Goal: Information Seeking & Learning: Learn about a topic

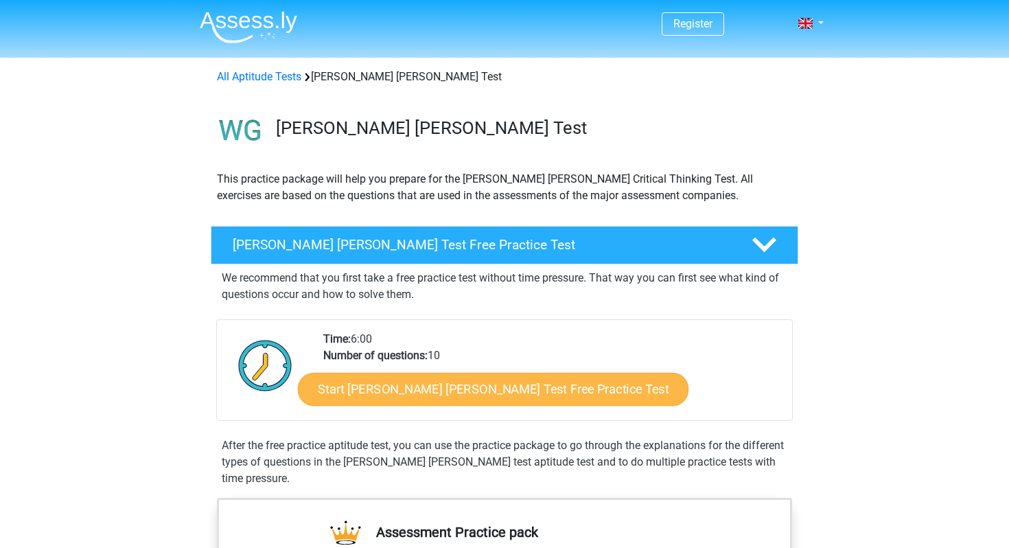
scroll to position [16, 0]
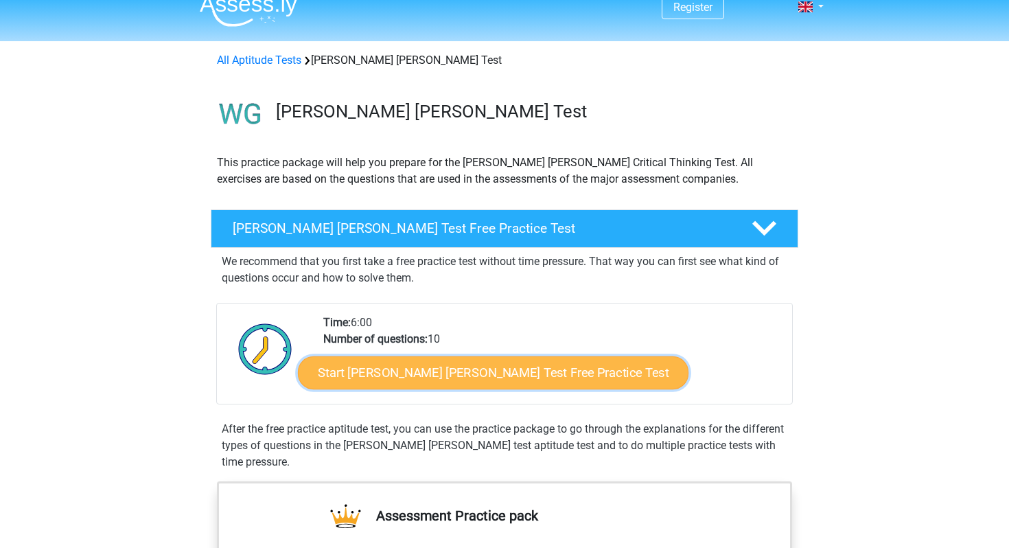
click at [398, 371] on link "Start Watson Glaser Test Free Practice Test" at bounding box center [493, 372] width 391 height 33
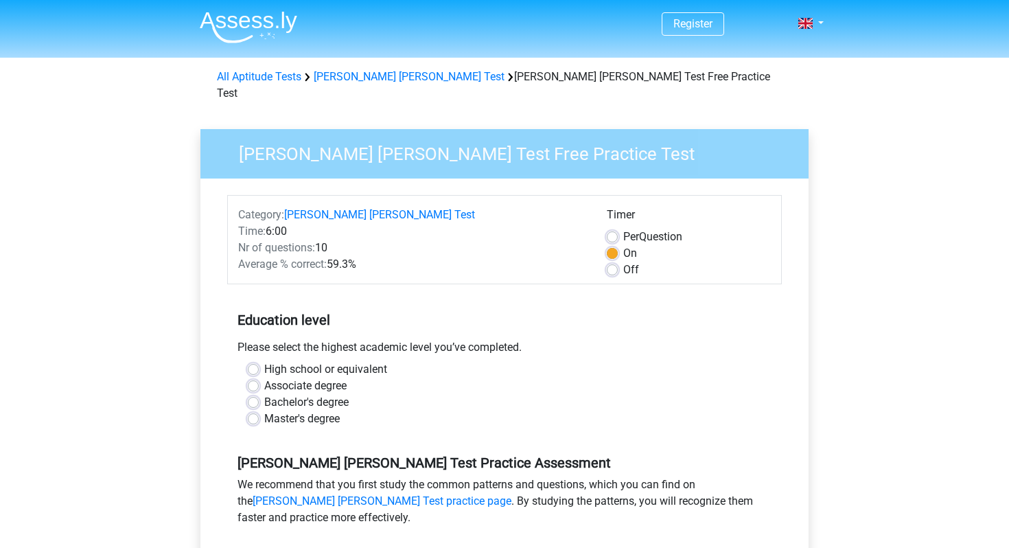
scroll to position [37, 0]
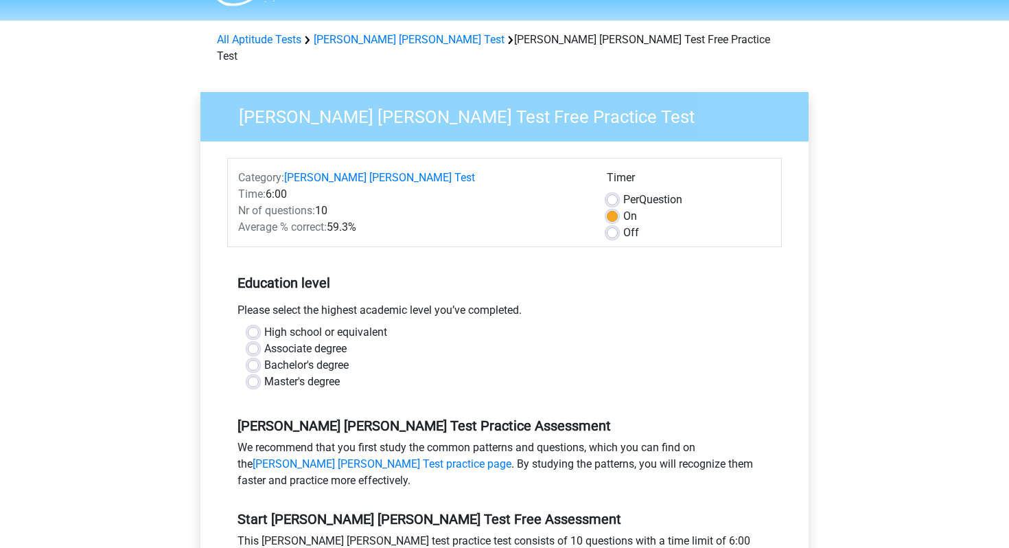
click at [264, 324] on label "High school or equivalent" at bounding box center [325, 332] width 123 height 16
click at [253, 324] on input "High school or equivalent" at bounding box center [253, 331] width 11 height 14
radio input "true"
click at [264, 341] on label "Associate degree" at bounding box center [305, 349] width 82 height 16
click at [253, 341] on input "Associate degree" at bounding box center [253, 348] width 11 height 14
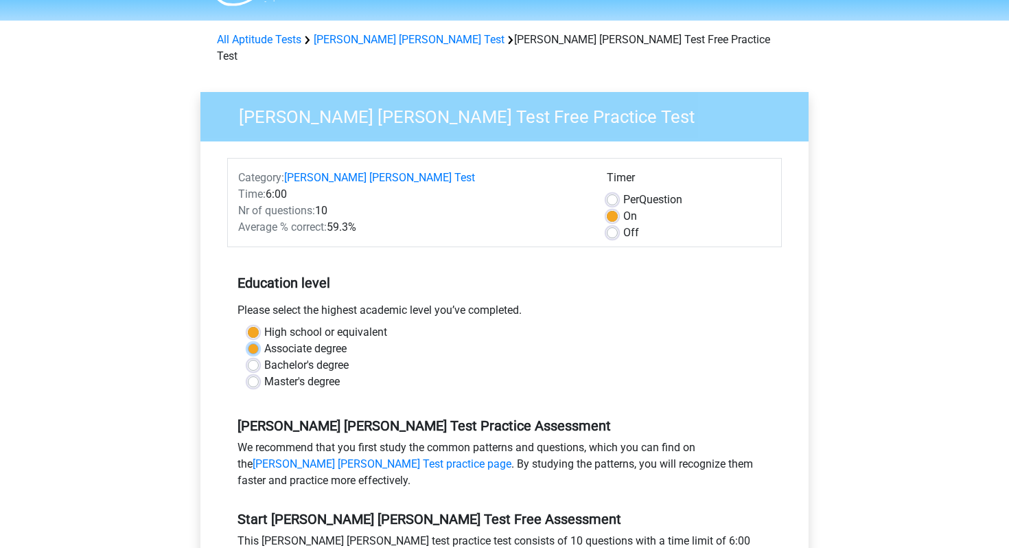
radio input "true"
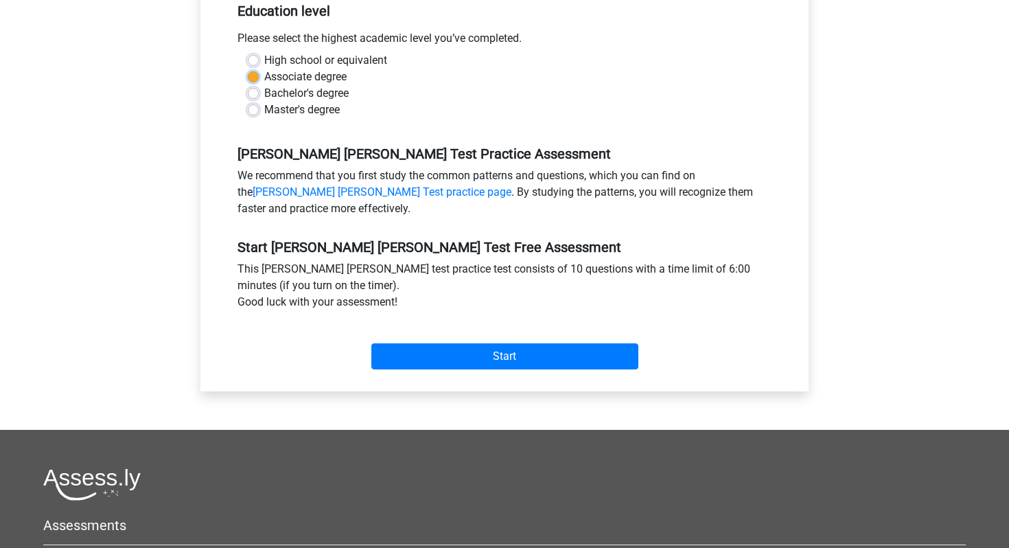
scroll to position [531, 0]
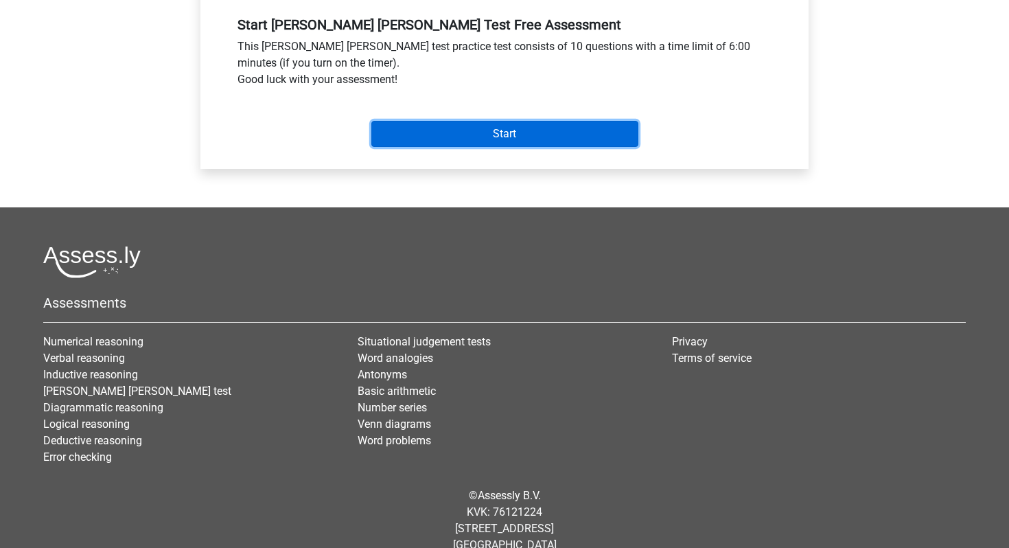
click at [490, 121] on input "Start" at bounding box center [504, 134] width 267 height 26
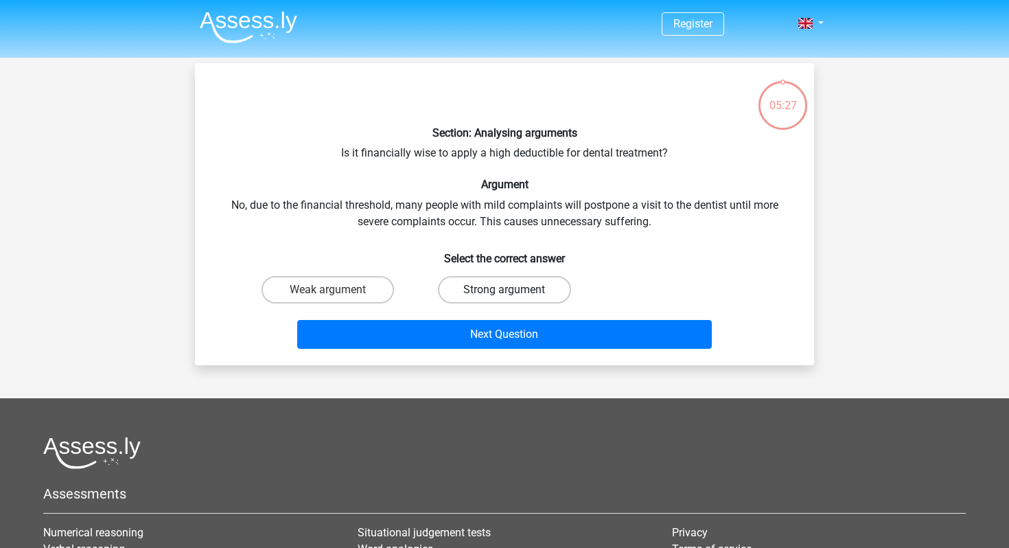
click at [490, 285] on label "Strong argument" at bounding box center [504, 289] width 133 height 27
click at [505, 290] on input "Strong argument" at bounding box center [509, 294] width 9 height 9
radio input "true"
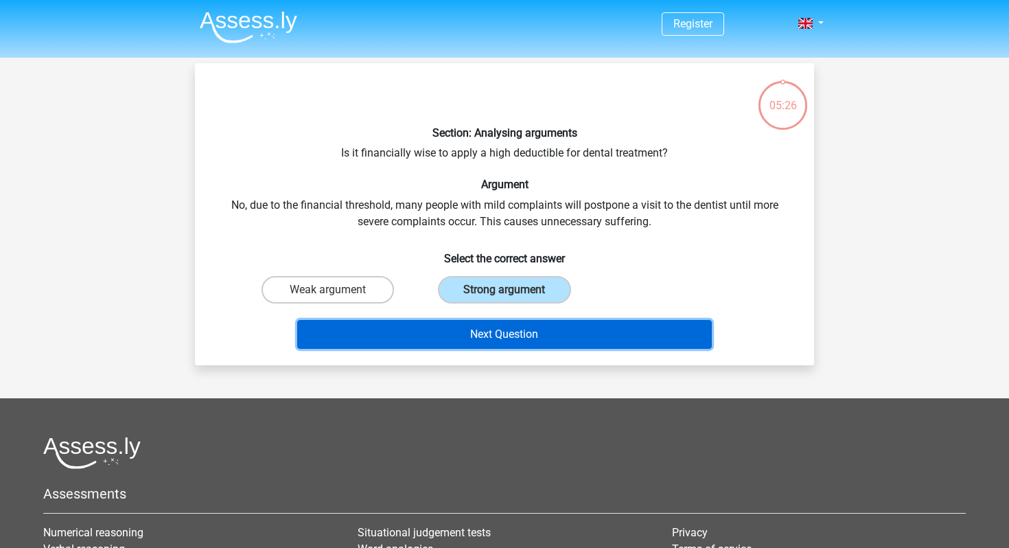
click at [484, 343] on button "Next Question" at bounding box center [504, 334] width 415 height 29
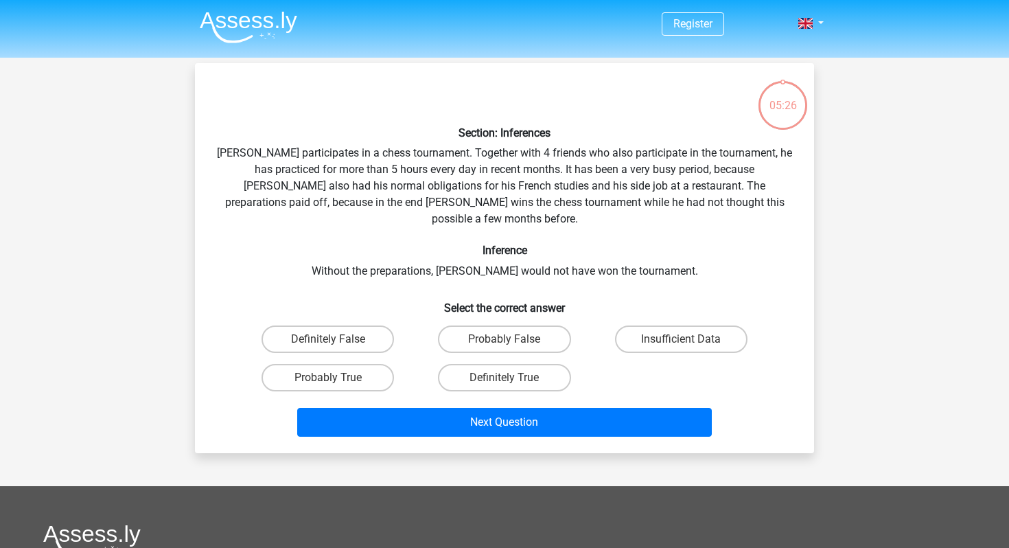
scroll to position [63, 0]
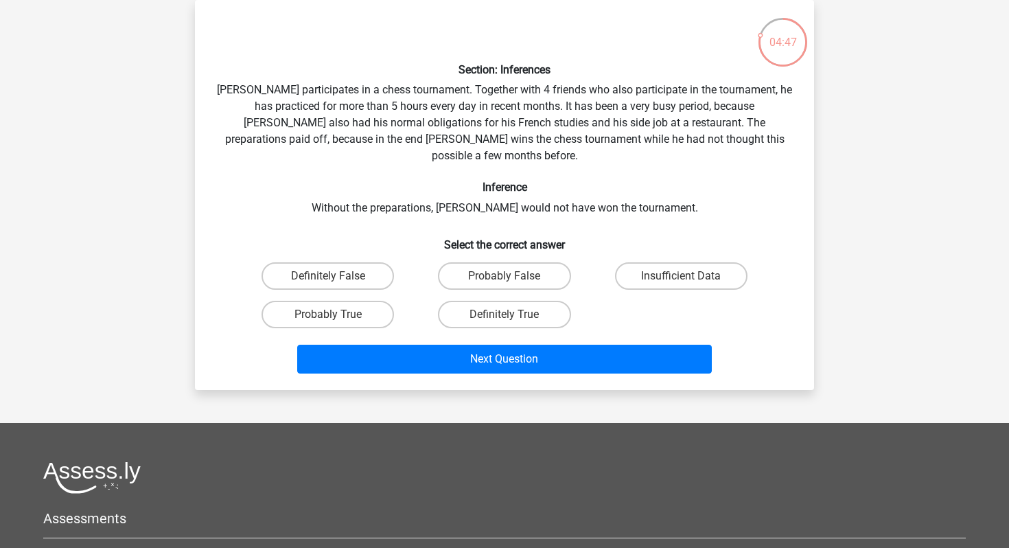
click at [330, 314] on input "Probably True" at bounding box center [332, 318] width 9 height 9
radio input "true"
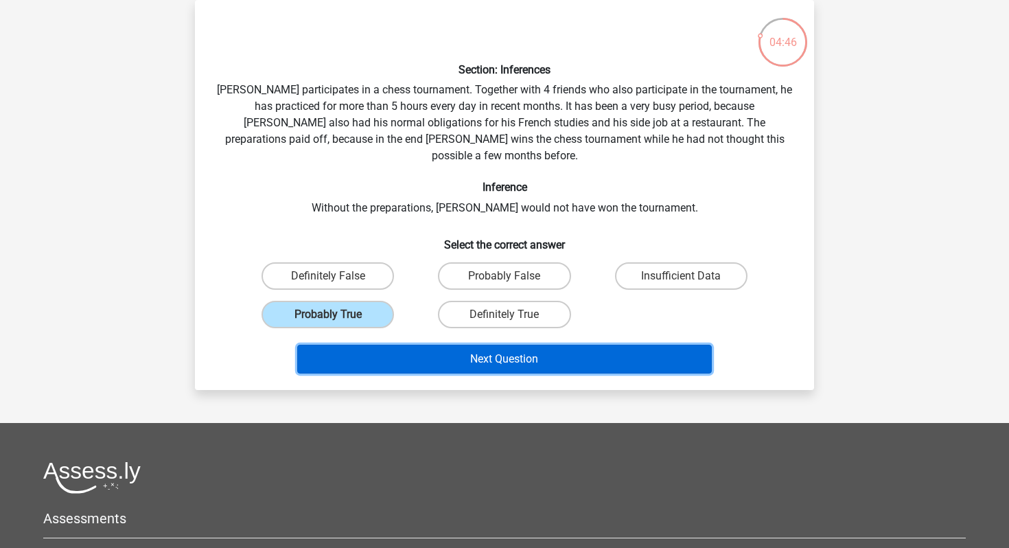
click at [460, 345] on button "Next Question" at bounding box center [504, 359] width 415 height 29
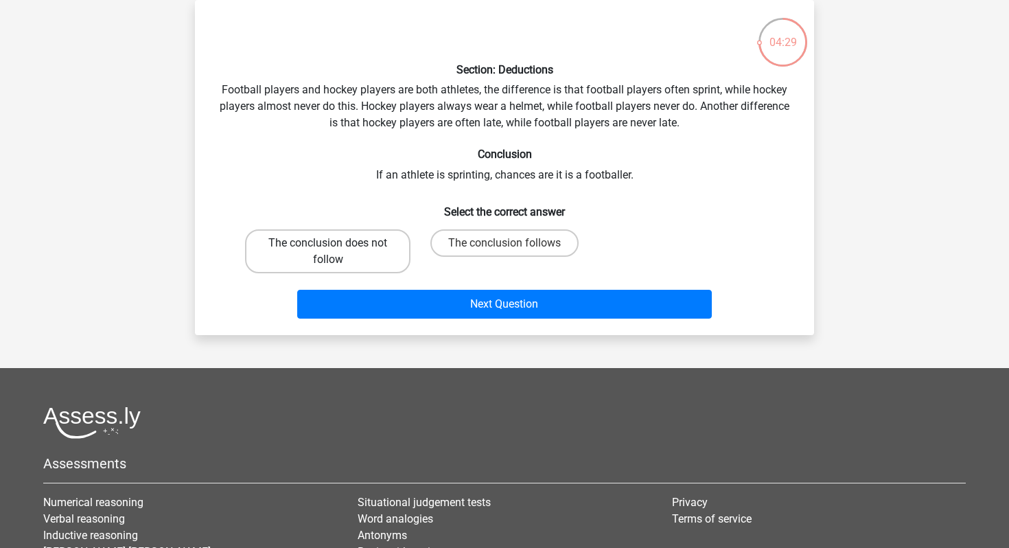
click at [369, 251] on label "The conclusion does not follow" at bounding box center [327, 251] width 165 height 44
click at [337, 251] on input "The conclusion does not follow" at bounding box center [332, 247] width 9 height 9
radio input "true"
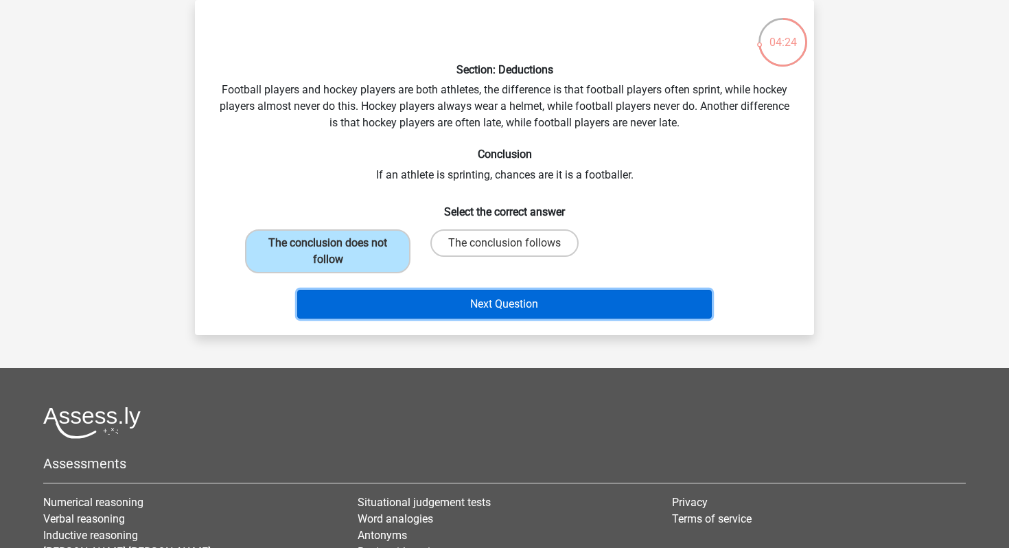
click at [481, 305] on button "Next Question" at bounding box center [504, 304] width 415 height 29
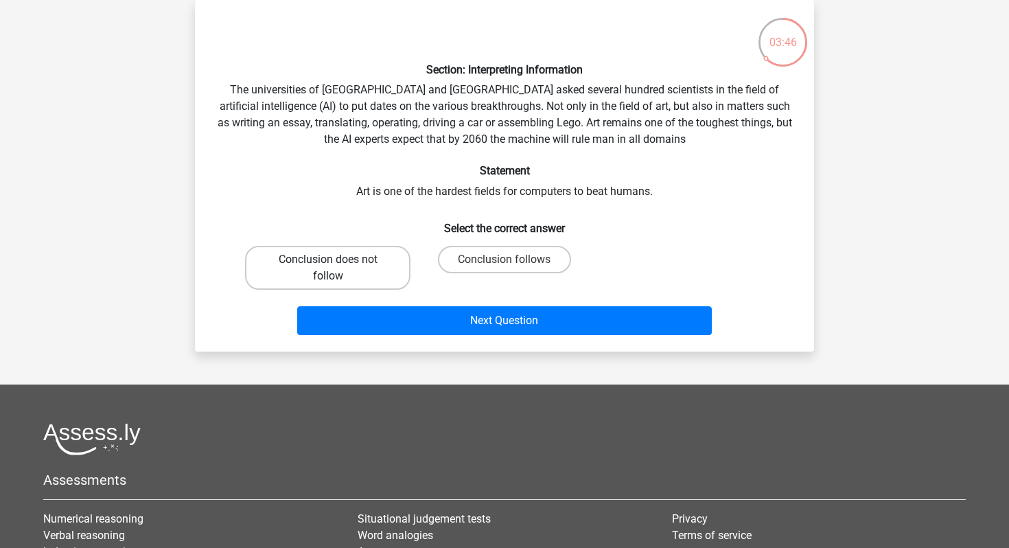
click at [355, 249] on label "Conclusion does not follow" at bounding box center [327, 268] width 165 height 44
click at [337, 260] on input "Conclusion does not follow" at bounding box center [332, 264] width 9 height 9
radio input "true"
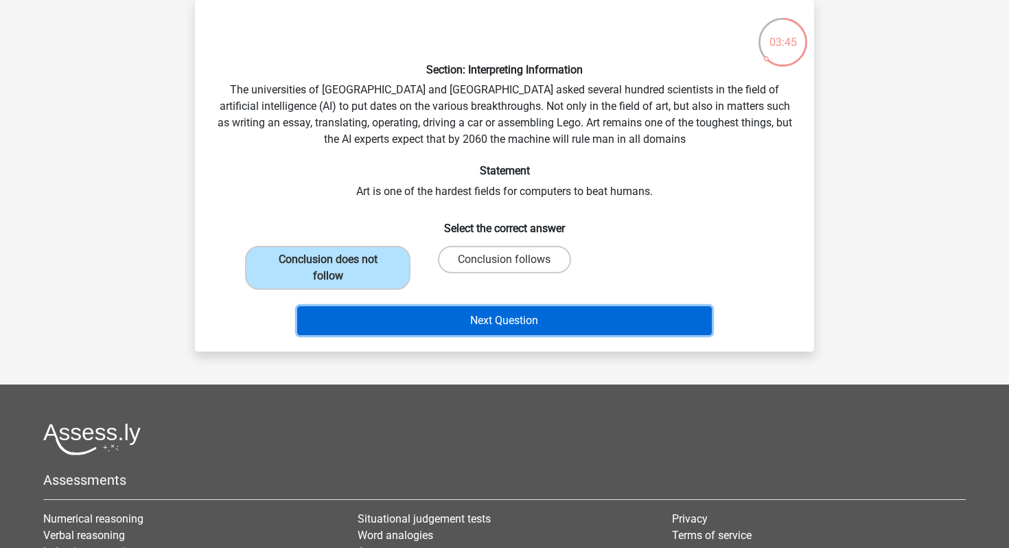
click at [533, 328] on button "Next Question" at bounding box center [504, 320] width 415 height 29
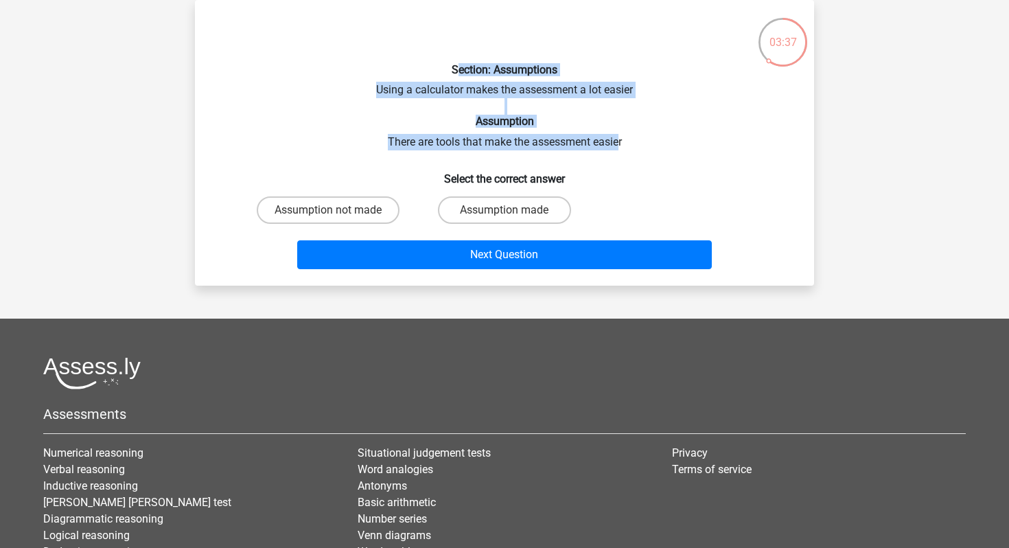
drag, startPoint x: 457, startPoint y: 73, endPoint x: 617, endPoint y: 150, distance: 178.1
click at [617, 150] on div "Section: Assumptions Using a calculator makes the assessment a lot easier Assum…" at bounding box center [504, 143] width 608 height 264
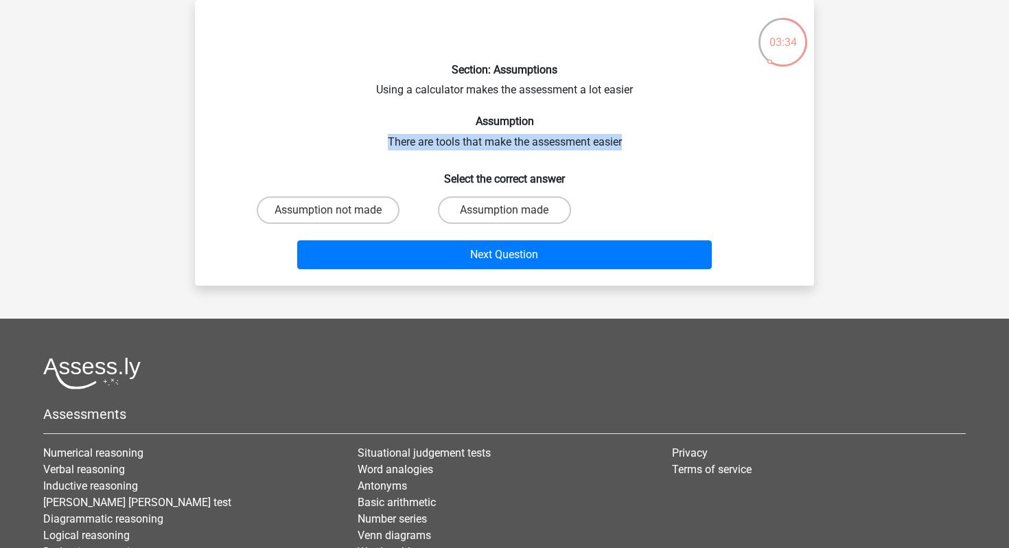
drag, startPoint x: 622, startPoint y: 148, endPoint x: 404, endPoint y: 131, distance: 218.3
click at [404, 131] on div "Section: Assumptions Using a calculator makes the assessment a lot easier Assum…" at bounding box center [504, 143] width 608 height 264
click at [470, 214] on label "Assumption made" at bounding box center [504, 209] width 133 height 27
click at [505, 214] on input "Assumption made" at bounding box center [509, 214] width 9 height 9
radio input "true"
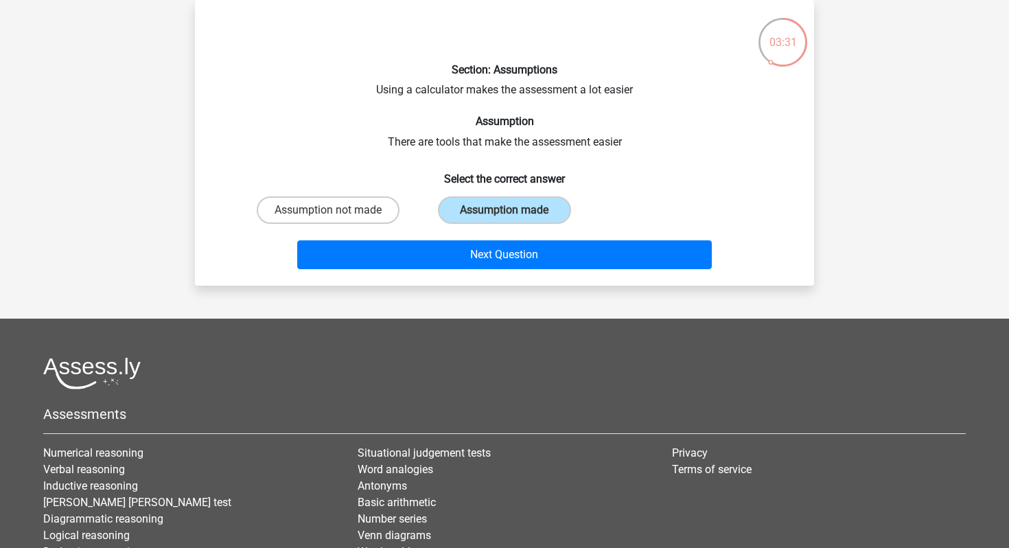
click at [474, 279] on div "Section: Assumptions Using a calculator makes the assessment a lot easier Assum…" at bounding box center [504, 143] width 619 height 286
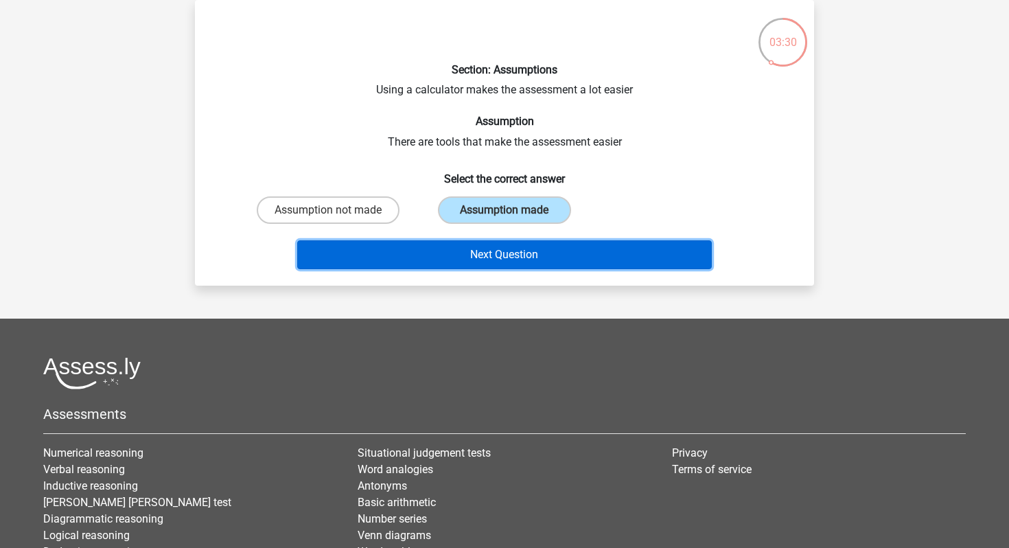
click at [470, 262] on button "Next Question" at bounding box center [504, 254] width 415 height 29
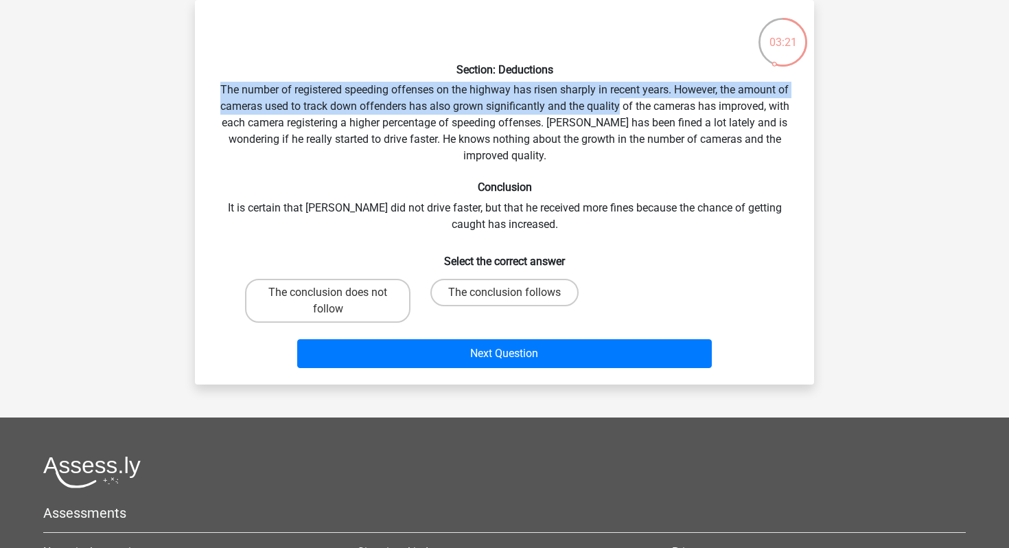
drag, startPoint x: 218, startPoint y: 84, endPoint x: 619, endPoint y: 108, distance: 401.7
click at [619, 108] on div "Section: Deductions The number of registered speeding offenses on the highway h…" at bounding box center [504, 192] width 608 height 363
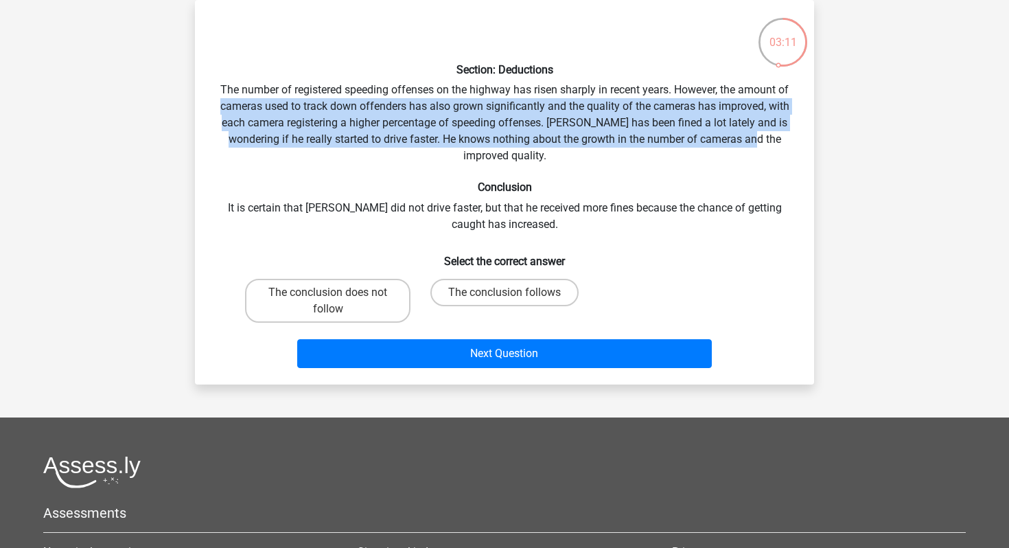
drag, startPoint x: 219, startPoint y: 102, endPoint x: 750, endPoint y: 147, distance: 532.6
click at [750, 147] on div "Section: Deductions The number of registered speeding offenses on the highway h…" at bounding box center [504, 192] width 608 height 363
click at [392, 301] on label "The conclusion does not follow" at bounding box center [327, 301] width 165 height 44
click at [337, 301] on input "The conclusion does not follow" at bounding box center [332, 296] width 9 height 9
radio input "true"
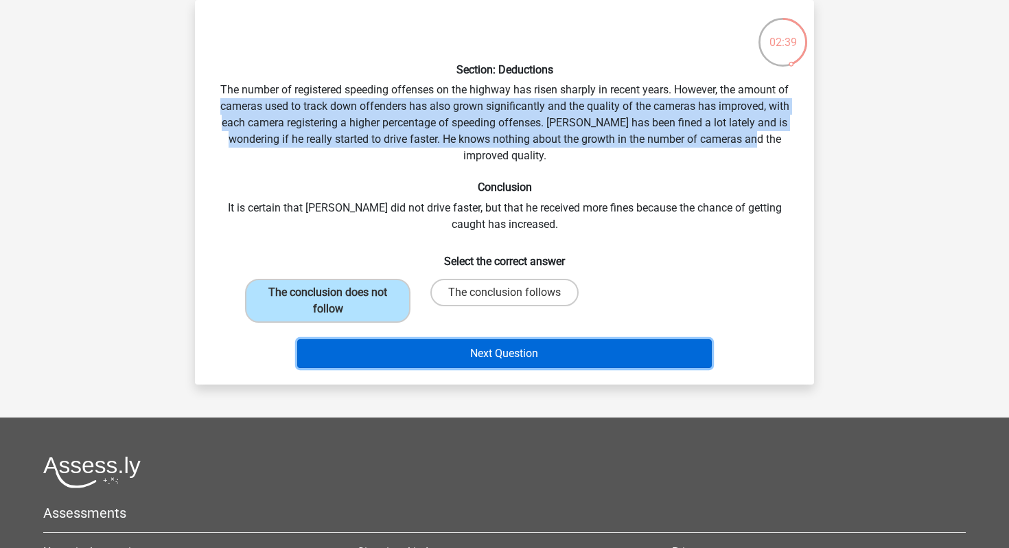
click at [439, 365] on button "Next Question" at bounding box center [504, 353] width 415 height 29
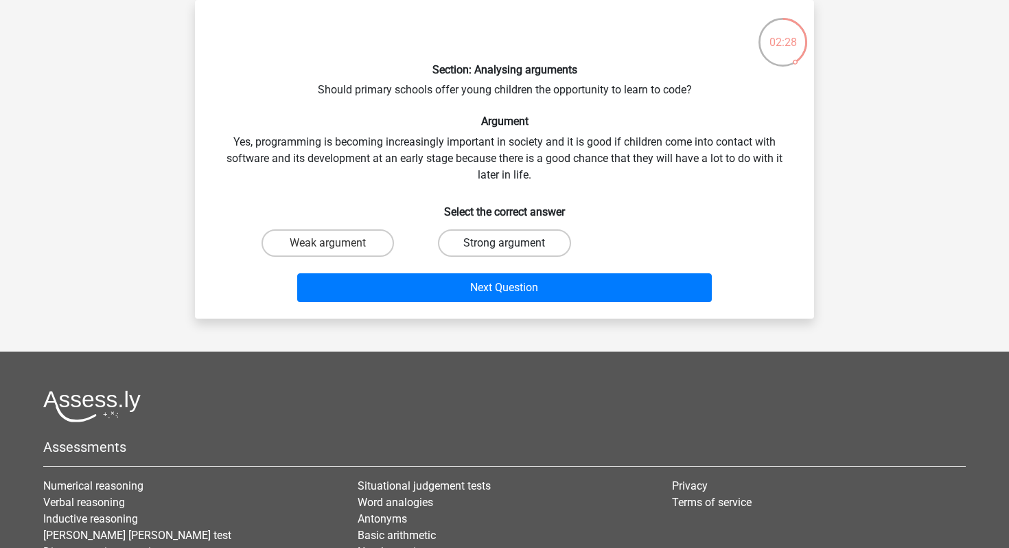
click at [464, 251] on label "Strong argument" at bounding box center [504, 242] width 133 height 27
click at [505, 251] on input "Strong argument" at bounding box center [509, 247] width 9 height 9
radio input "true"
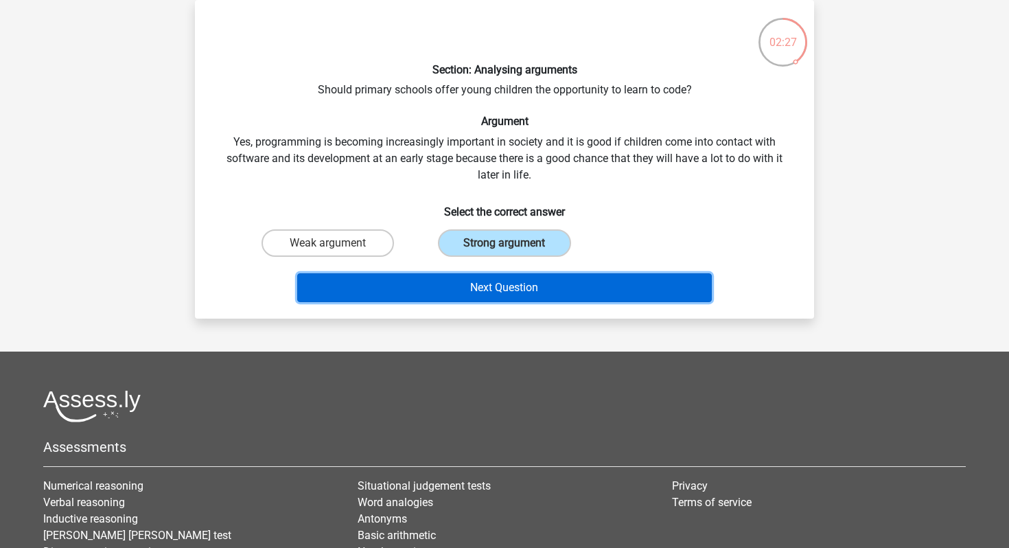
click at [478, 293] on button "Next Question" at bounding box center [504, 287] width 415 height 29
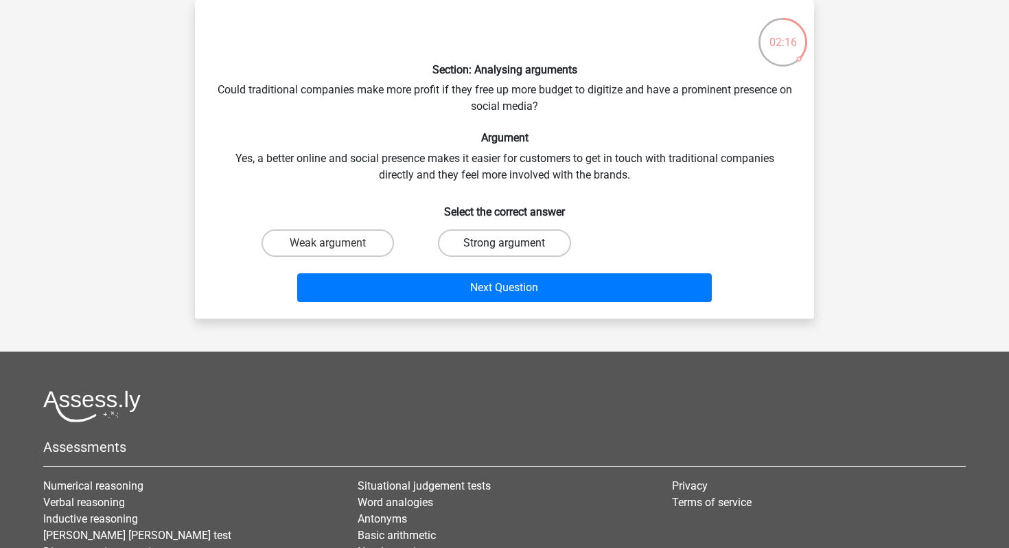
click at [484, 251] on label "Strong argument" at bounding box center [504, 242] width 133 height 27
click at [505, 251] on input "Strong argument" at bounding box center [509, 247] width 9 height 9
radio input "true"
click at [498, 302] on div "Next Question" at bounding box center [505, 290] width 530 height 34
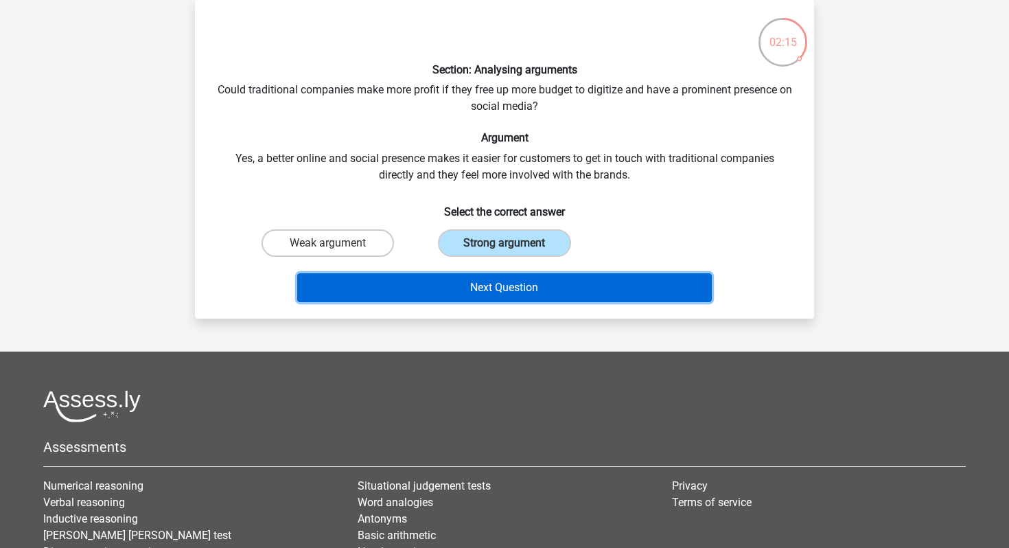
click at [494, 292] on button "Next Question" at bounding box center [504, 287] width 415 height 29
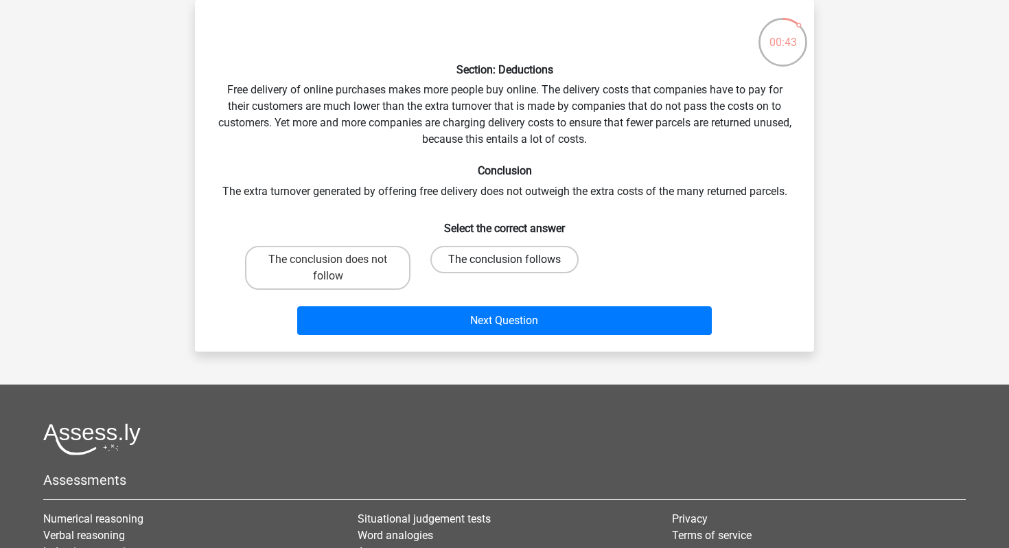
click at [479, 256] on label "The conclusion follows" at bounding box center [504, 259] width 148 height 27
click at [505, 260] on input "The conclusion follows" at bounding box center [509, 264] width 9 height 9
radio input "true"
click at [371, 258] on label "The conclusion does not follow" at bounding box center [327, 268] width 165 height 44
click at [337, 260] on input "The conclusion does not follow" at bounding box center [332, 264] width 9 height 9
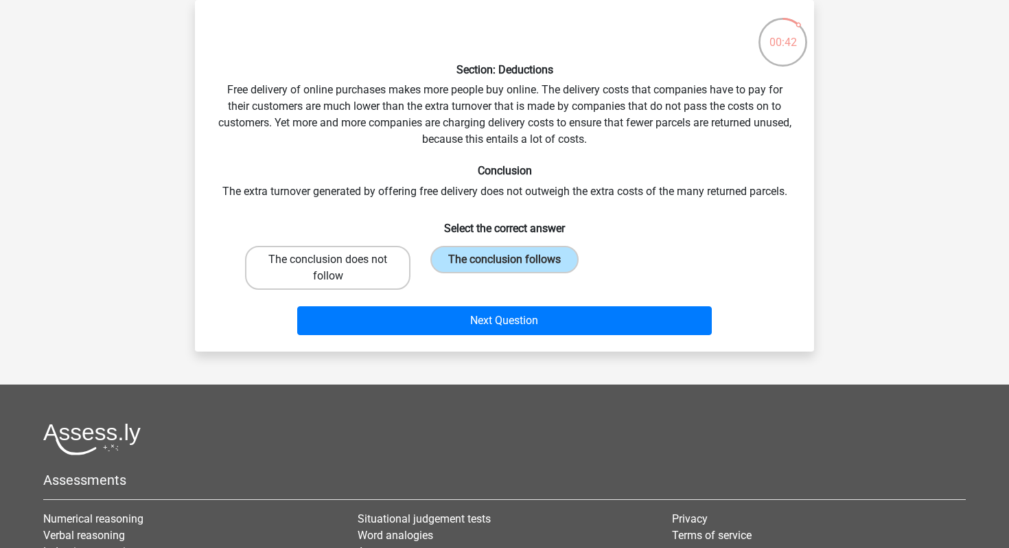
radio input "true"
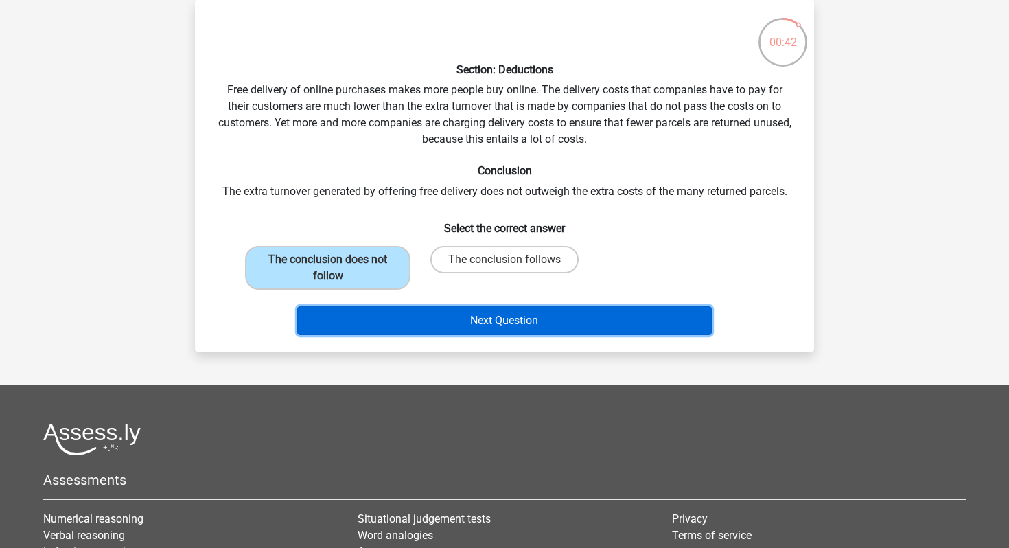
click at [448, 326] on button "Next Question" at bounding box center [504, 320] width 415 height 29
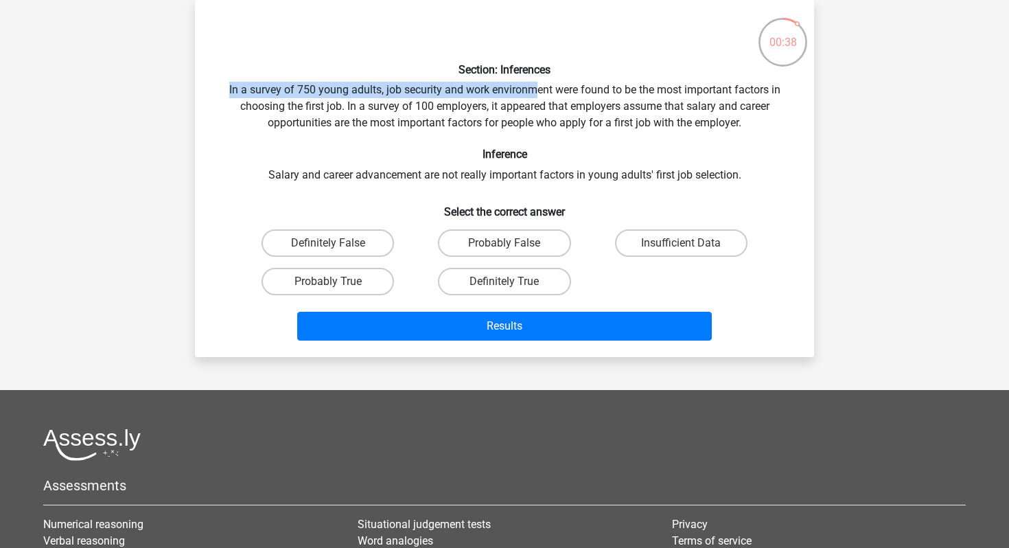
drag, startPoint x: 229, startPoint y: 89, endPoint x: 536, endPoint y: 89, distance: 306.9
click at [536, 89] on div "Section: Inferences In a survey of 750 young adults, job security and work envi…" at bounding box center [504, 178] width 608 height 335
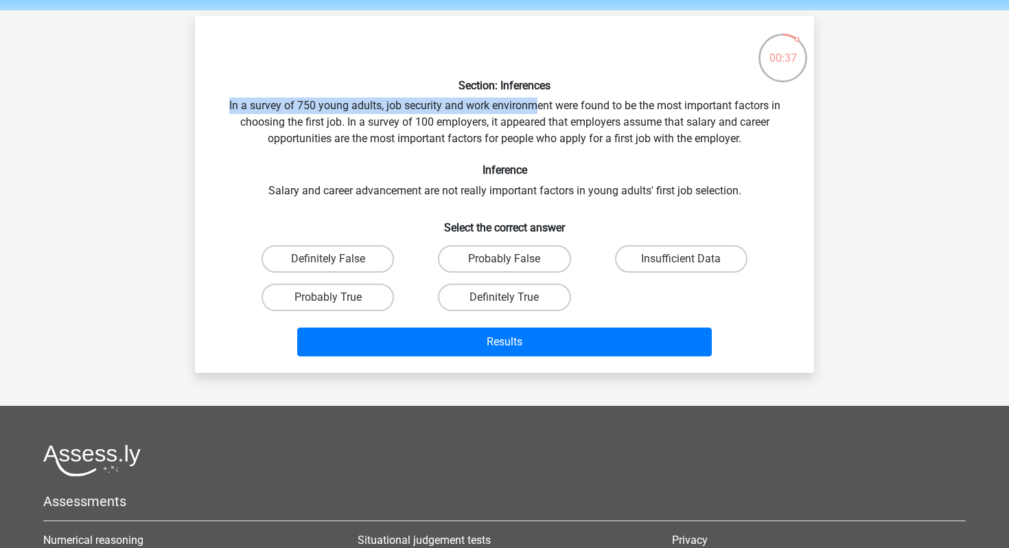
scroll to position [49, 0]
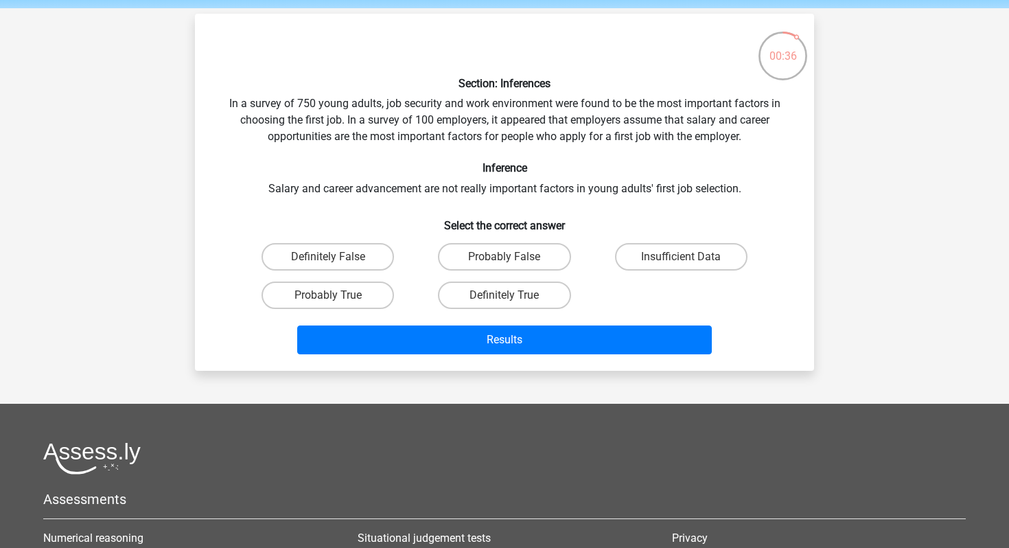
click at [483, 103] on div "Section: Inferences In a survey of 750 young adults, job security and work envi…" at bounding box center [504, 192] width 608 height 335
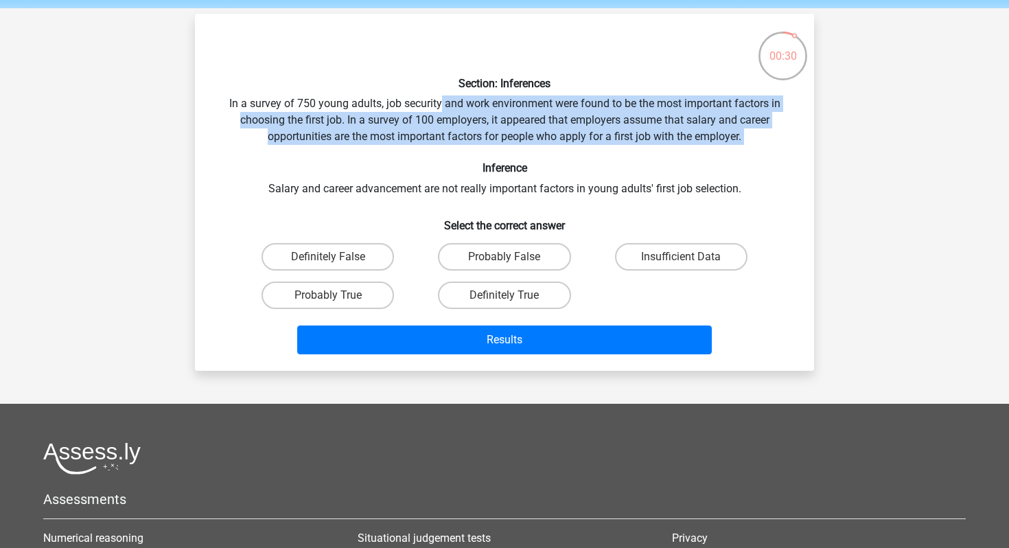
drag, startPoint x: 439, startPoint y: 97, endPoint x: 705, endPoint y: 148, distance: 270.5
click at [705, 148] on div "Section: Inferences In a survey of 750 young adults, job security and work envi…" at bounding box center [504, 192] width 608 height 335
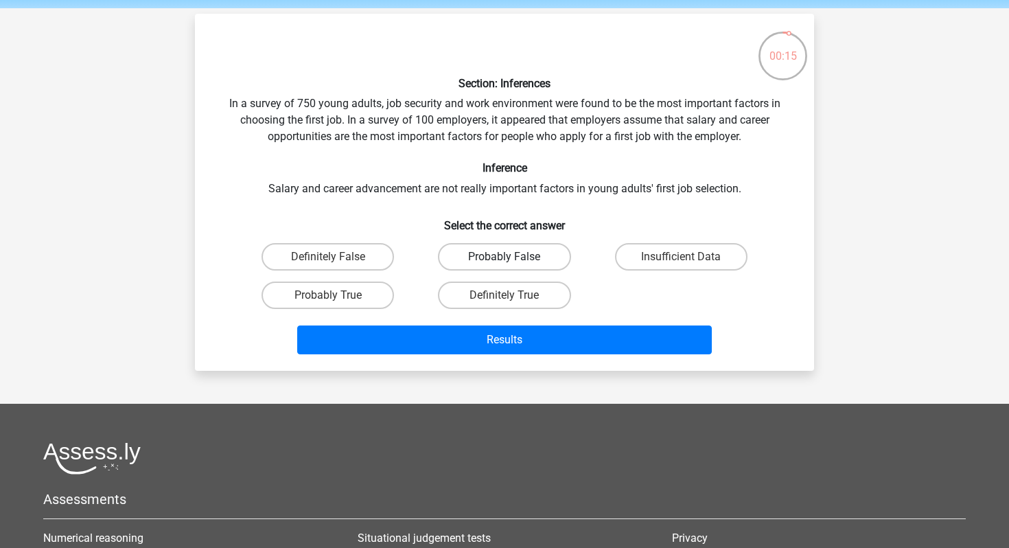
click at [497, 259] on label "Probably False" at bounding box center [504, 256] width 133 height 27
click at [505, 259] on input "Probably False" at bounding box center [509, 261] width 9 height 9
radio input "true"
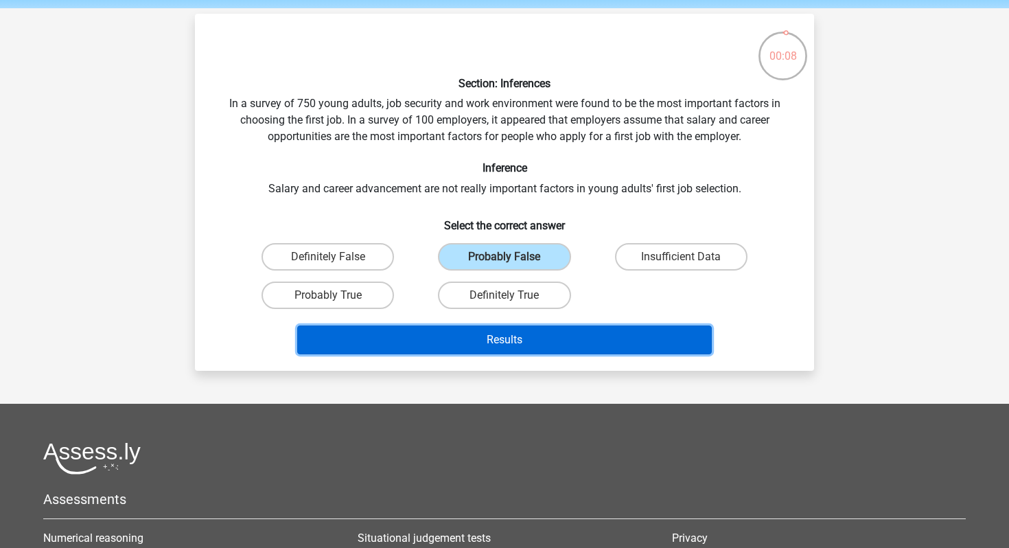
click at [551, 336] on button "Results" at bounding box center [504, 339] width 415 height 29
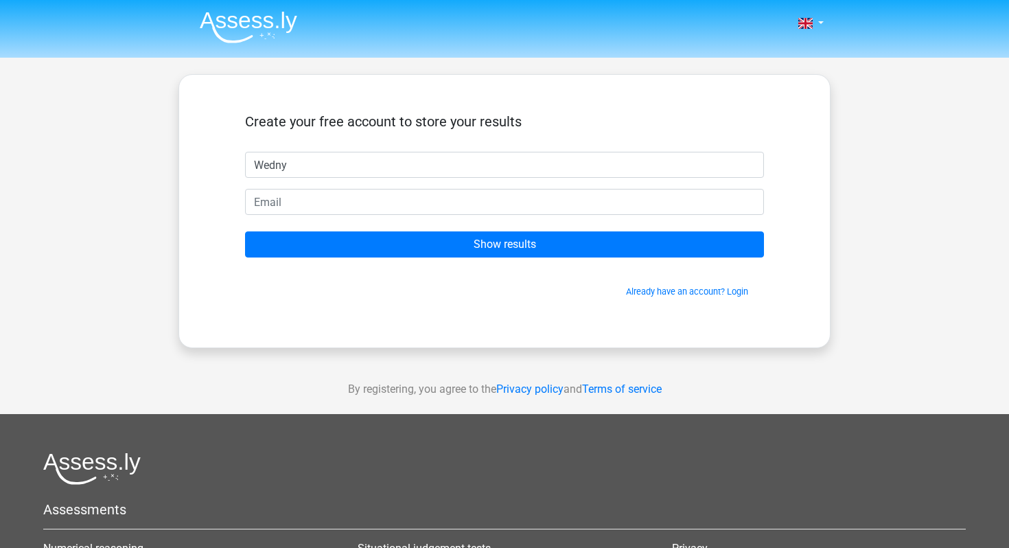
type input "Wedny"
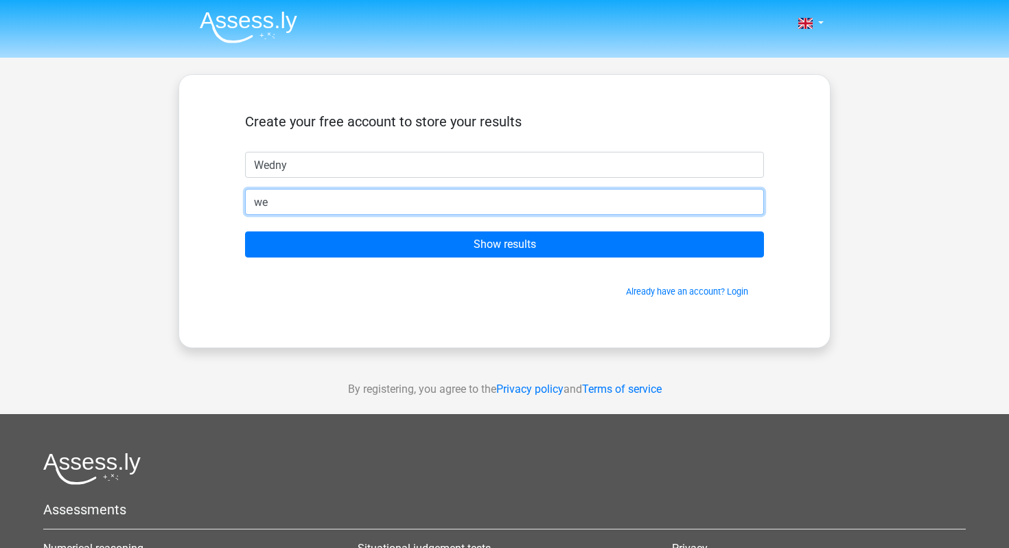
type input "wenjingqiao@gmail.com"
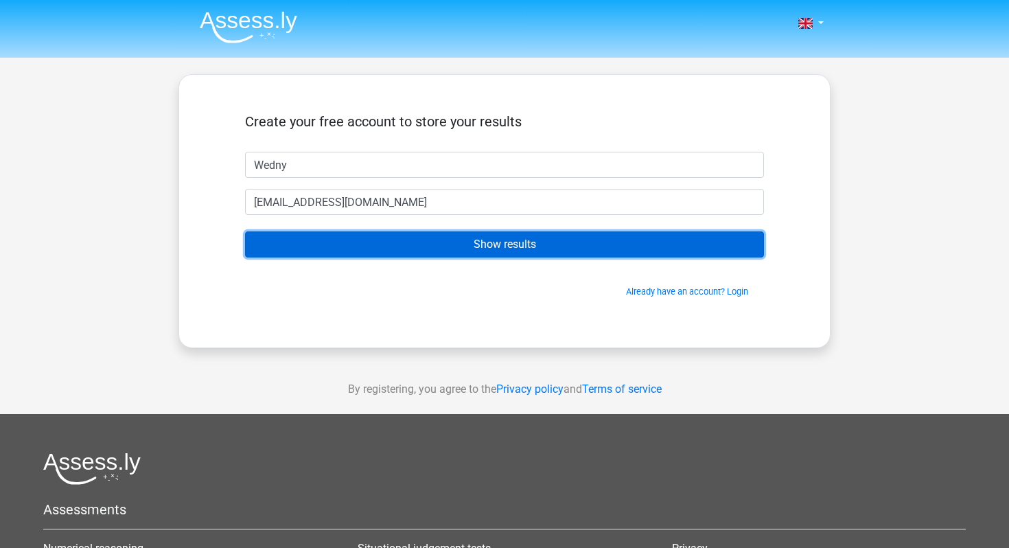
click at [399, 250] on input "Show results" at bounding box center [504, 244] width 519 height 26
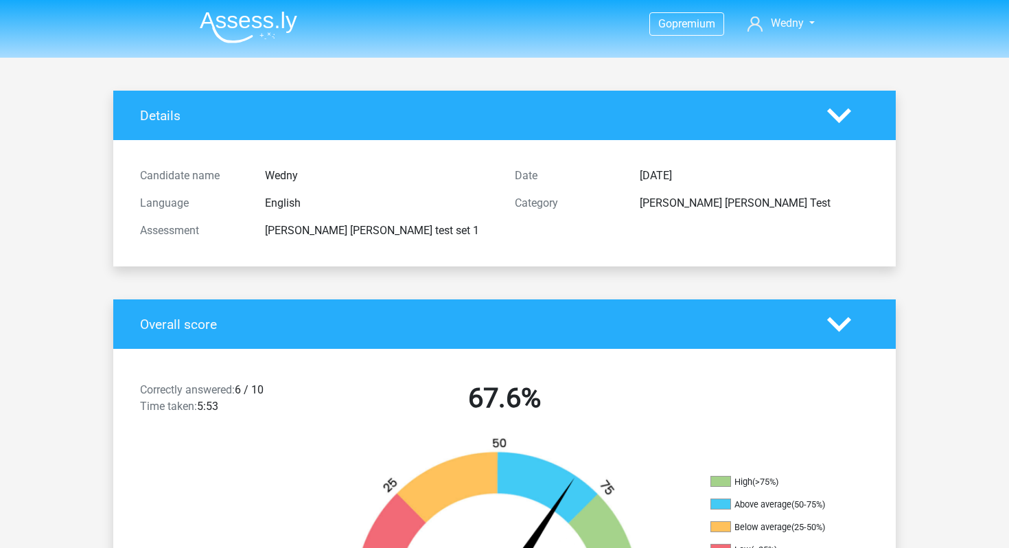
scroll to position [670, 0]
